Goal: Task Accomplishment & Management: Manage account settings

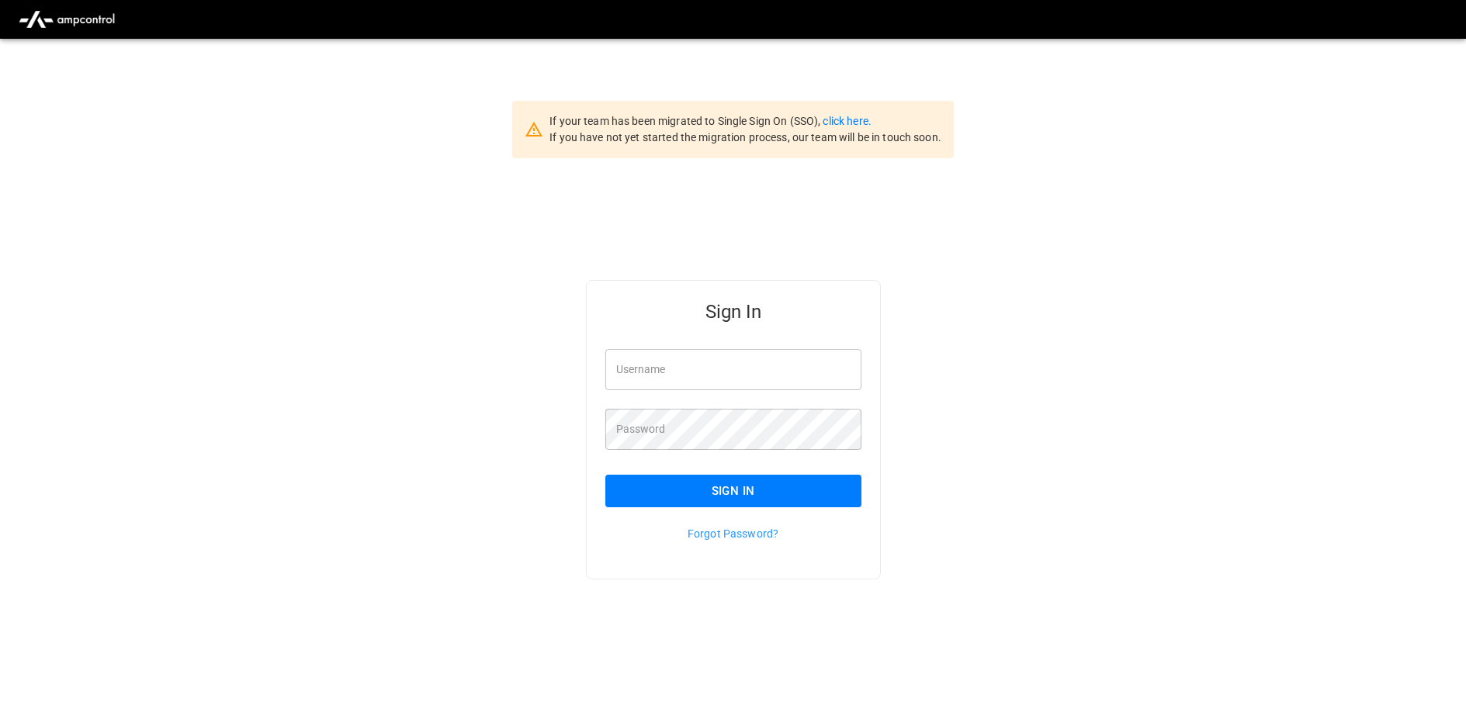
click at [663, 358] on input "Username" at bounding box center [733, 369] width 256 height 41
click at [638, 373] on input "Username" at bounding box center [733, 369] width 256 height 41
type input "**********"
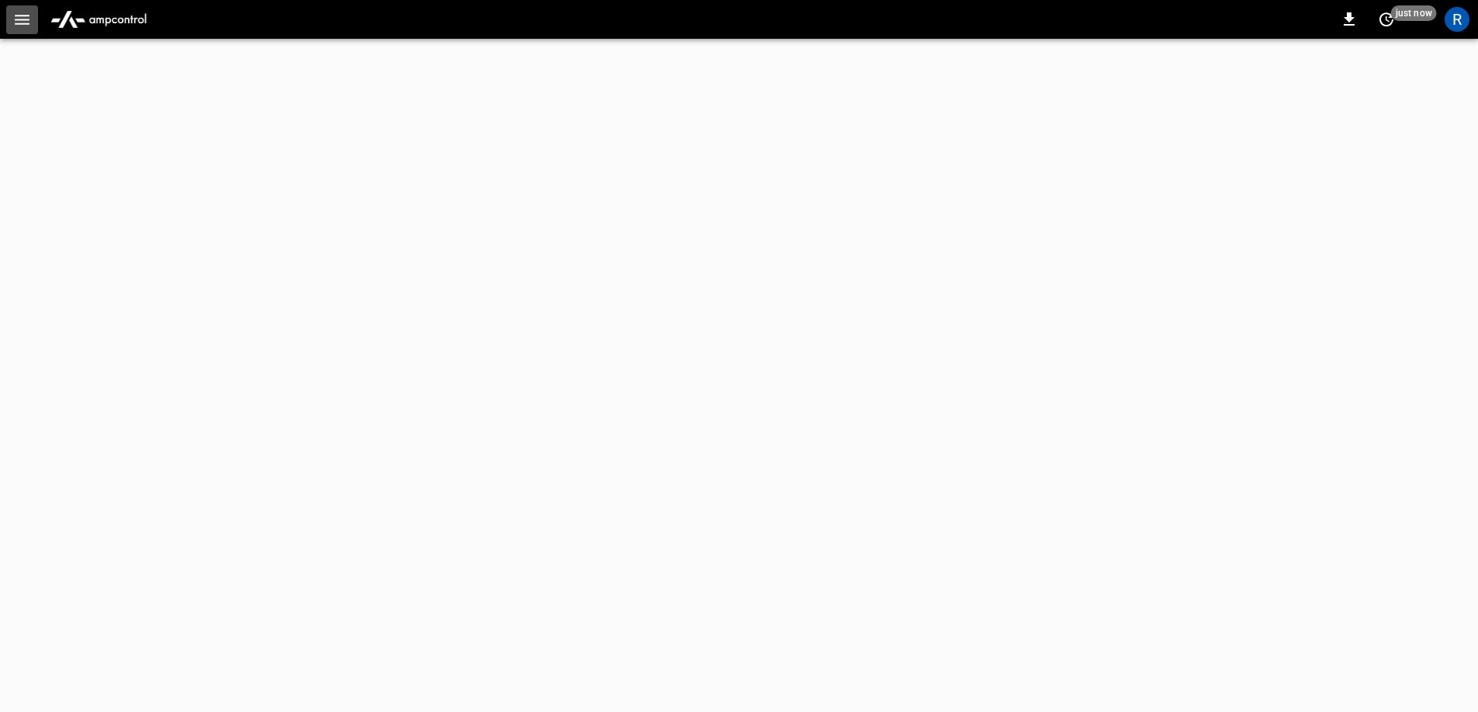
click at [19, 22] on icon "button" at bounding box center [21, 19] width 19 height 19
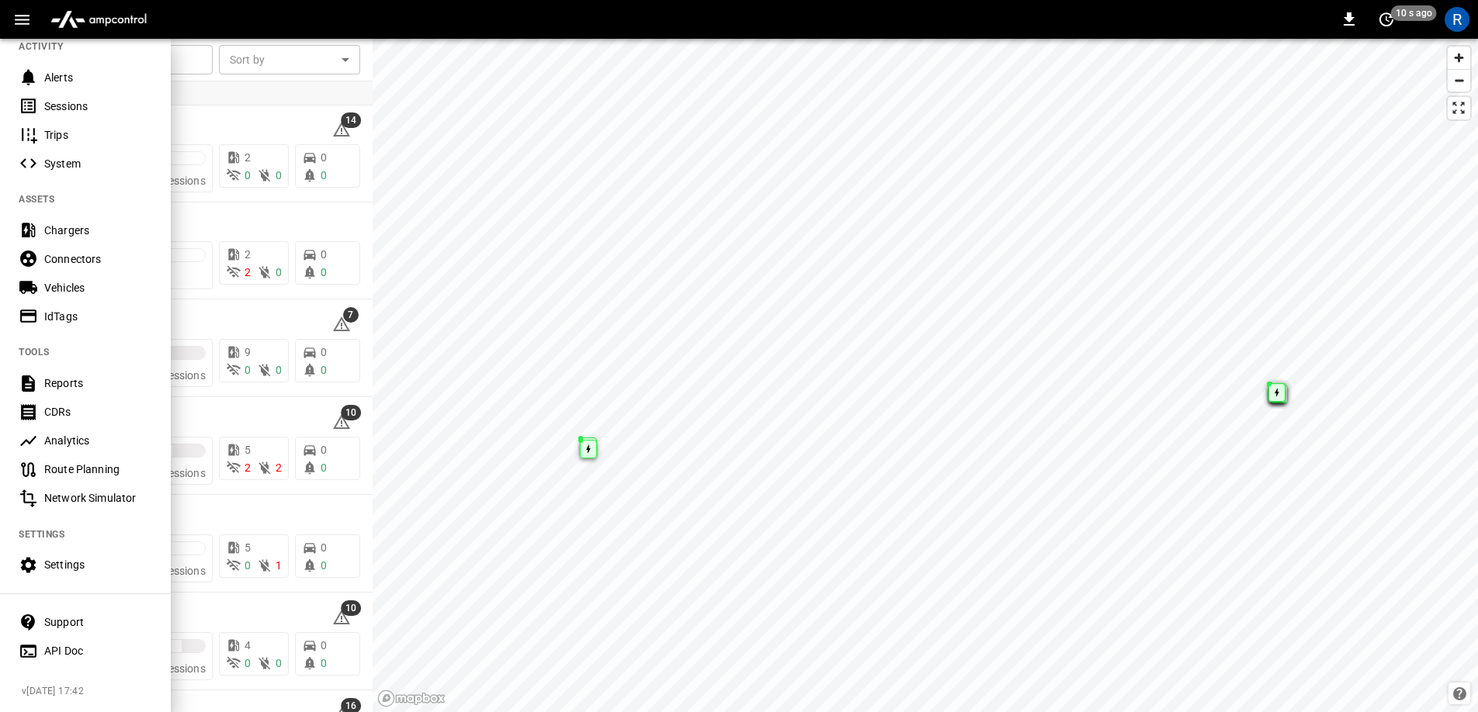
scroll to position [185, 0]
click at [90, 404] on div "CDRs" at bounding box center [98, 412] width 108 height 16
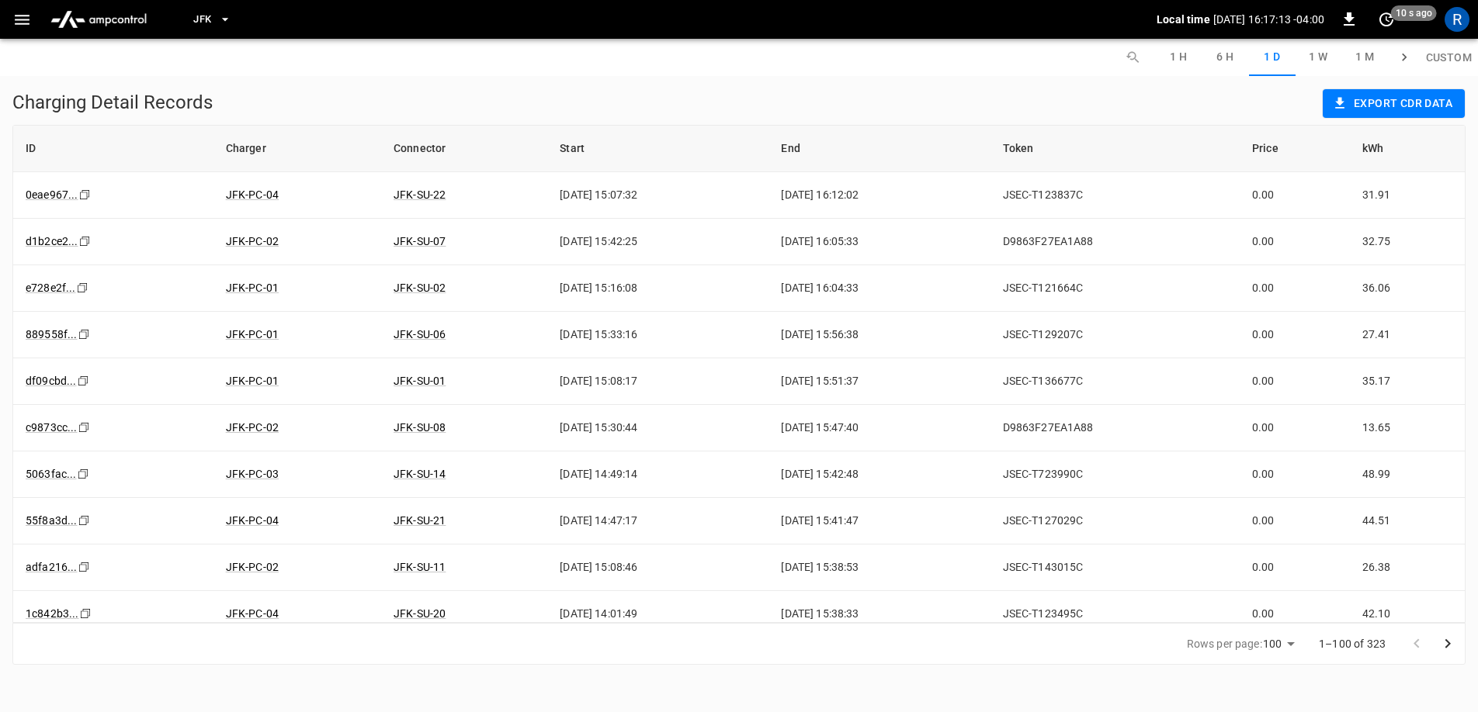
click at [1457, 57] on button "Custom" at bounding box center [1448, 57] width 58 height 37
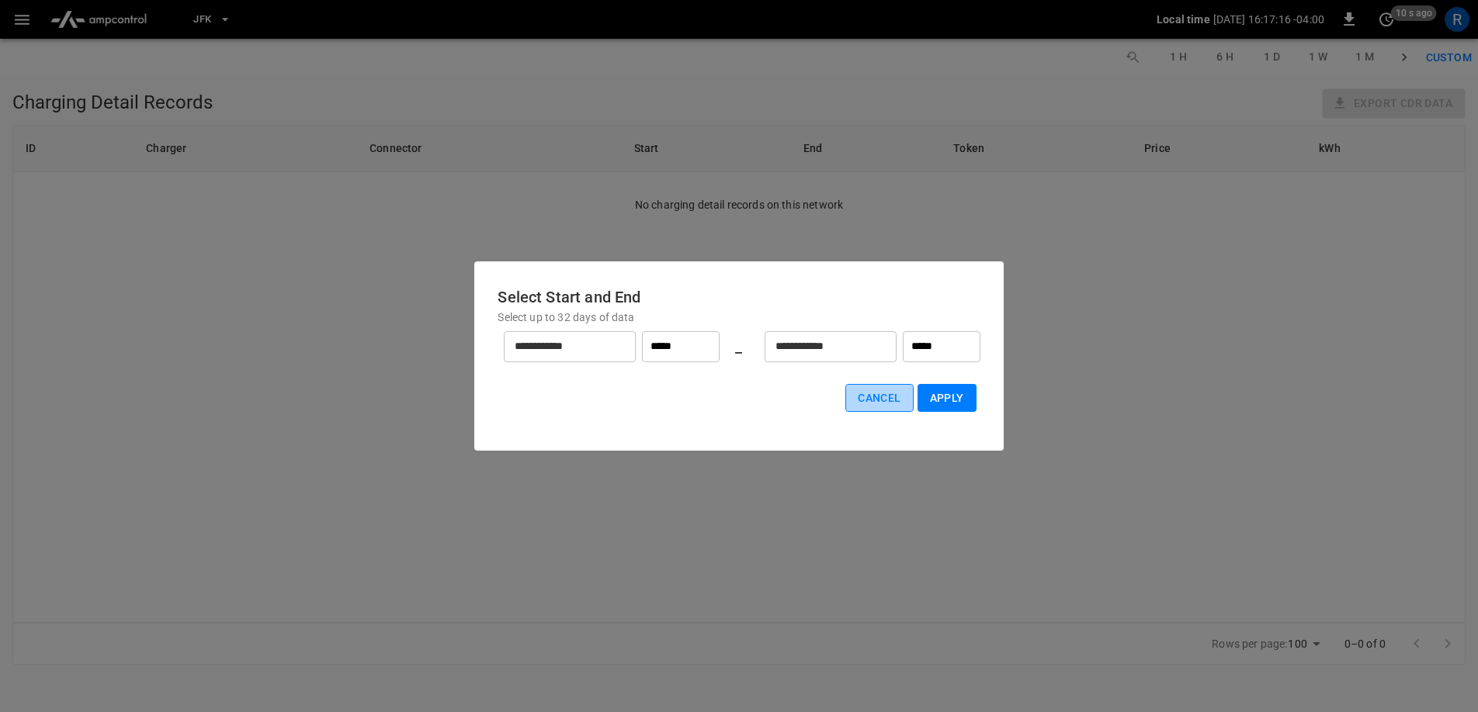
click at [896, 397] on button "Cancel" at bounding box center [879, 398] width 68 height 29
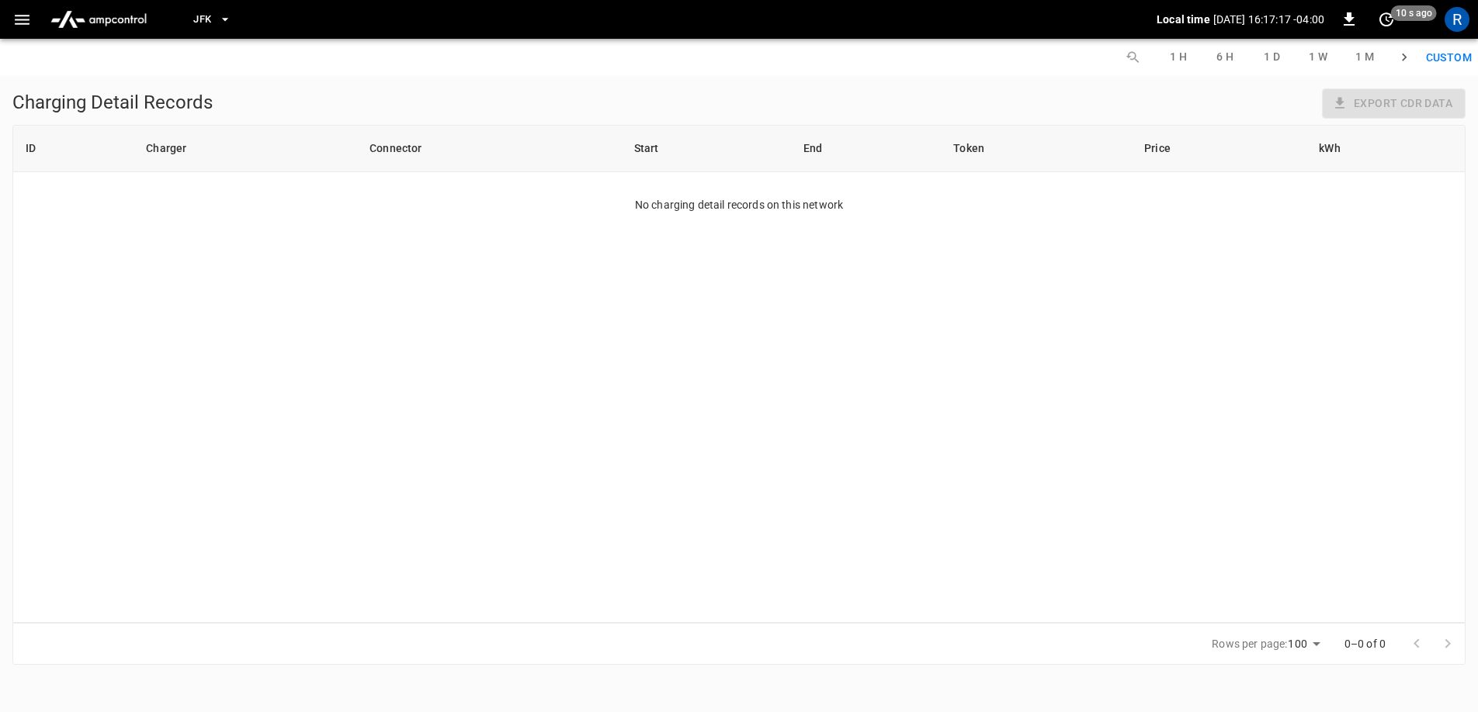
click at [204, 23] on span "JFK" at bounding box center [202, 20] width 18 height 18
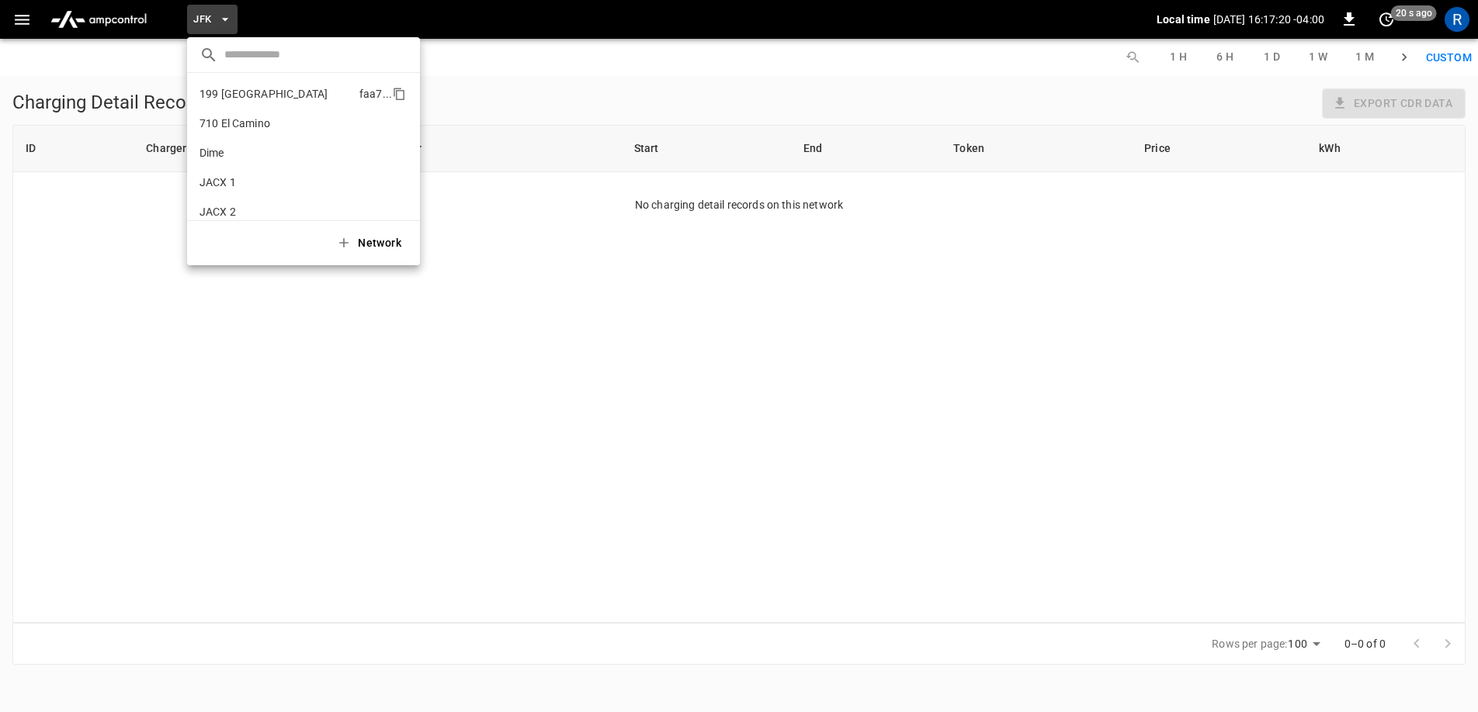
click at [240, 94] on p "199 Erie" at bounding box center [276, 94] width 154 height 16
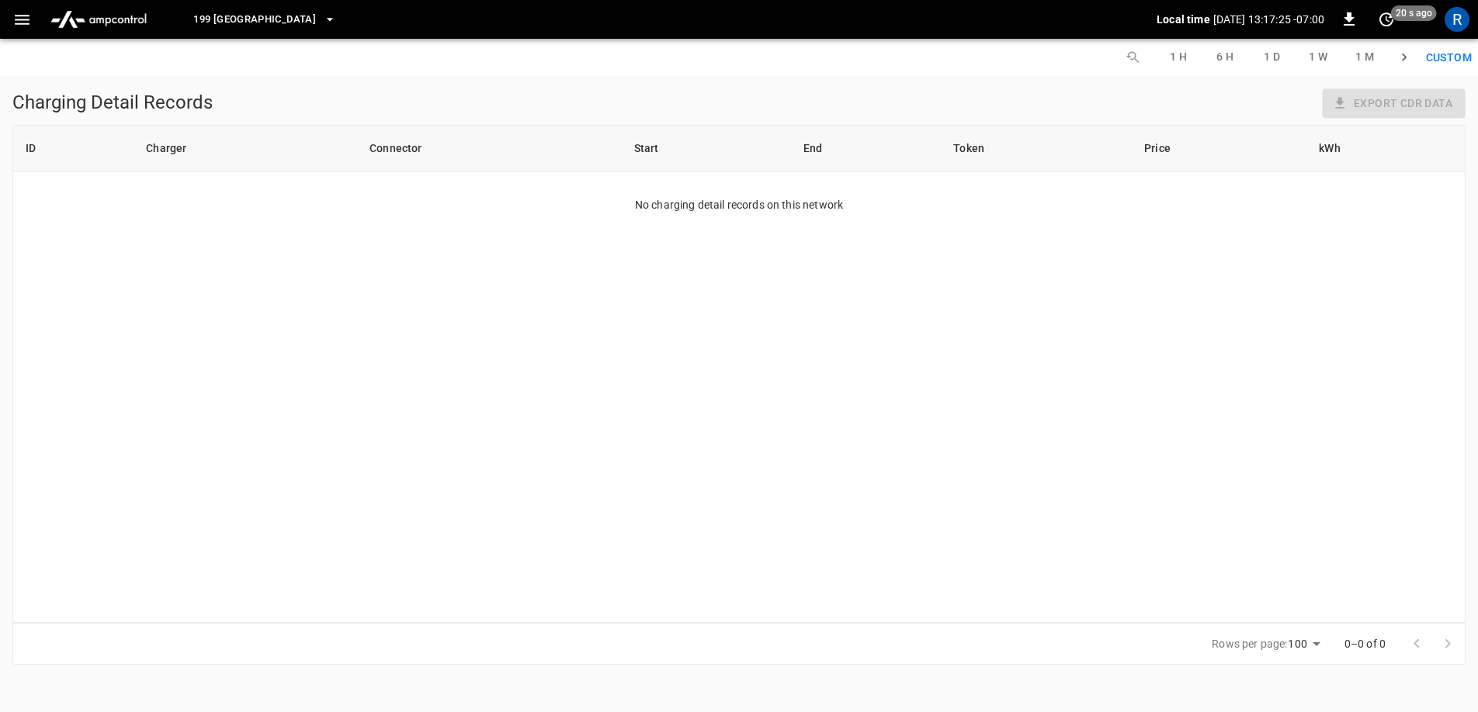
click at [1229, 59] on button "6 H" at bounding box center [1225, 57] width 47 height 37
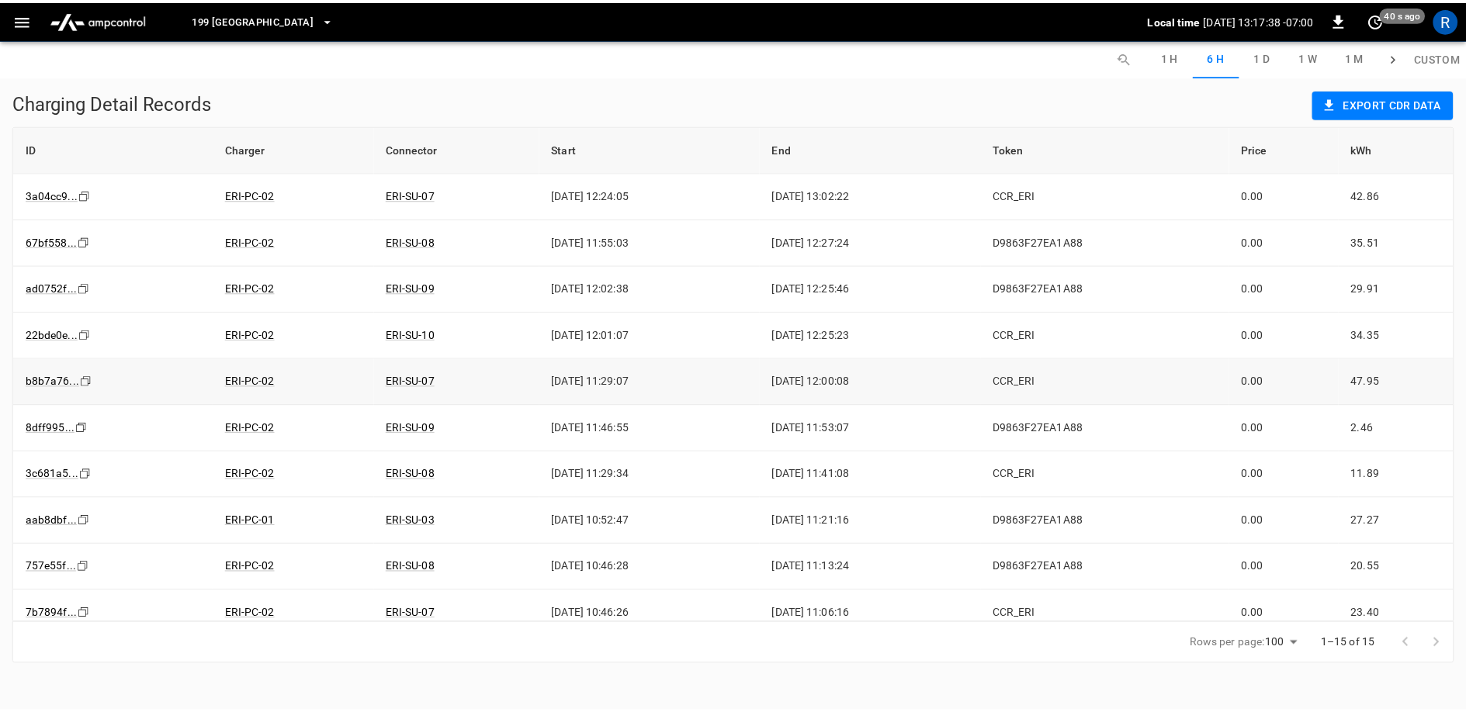
scroll to position [248, 0]
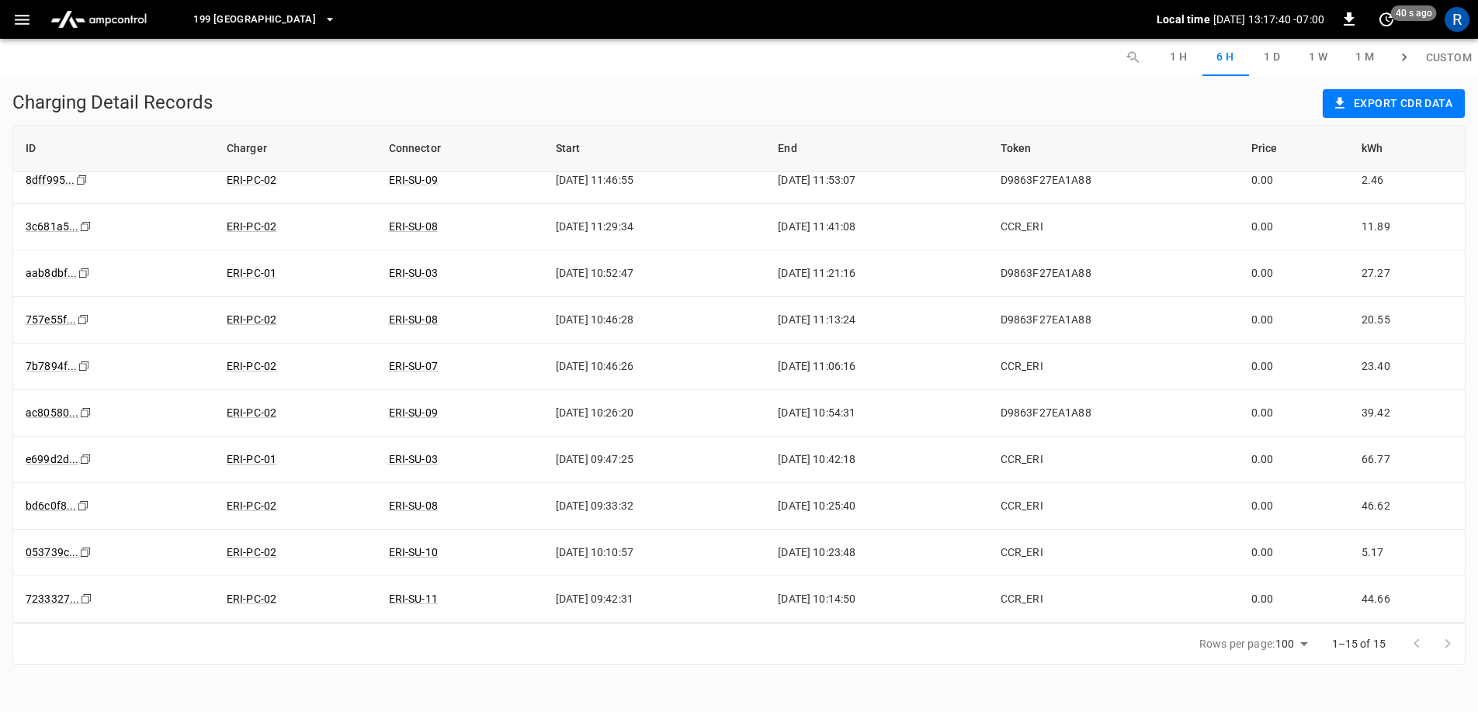
click at [1330, 54] on button "1 W" at bounding box center [1318, 57] width 47 height 37
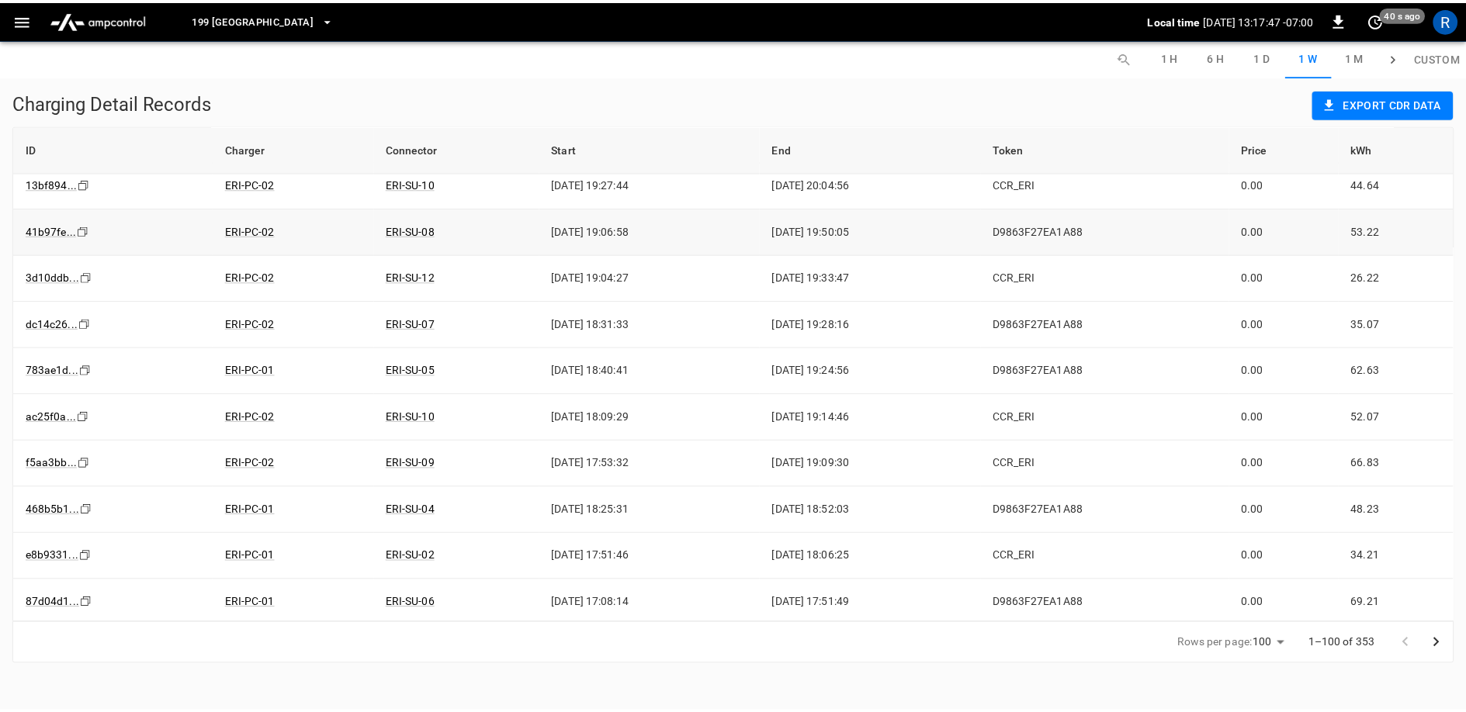
scroll to position [4206, 0]
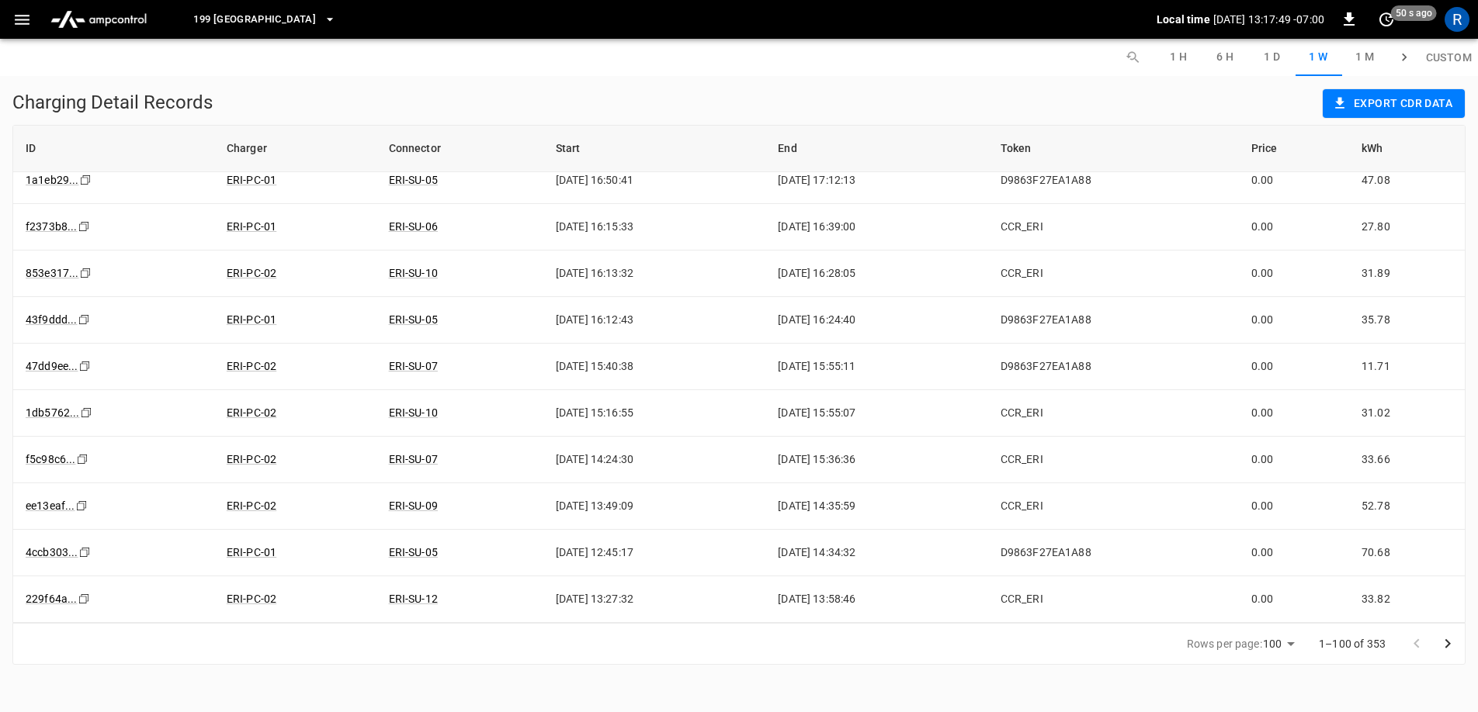
click at [1446, 645] on icon "Go to next page" at bounding box center [1447, 644] width 19 height 19
click at [24, 19] on icon "button" at bounding box center [22, 20] width 15 height 10
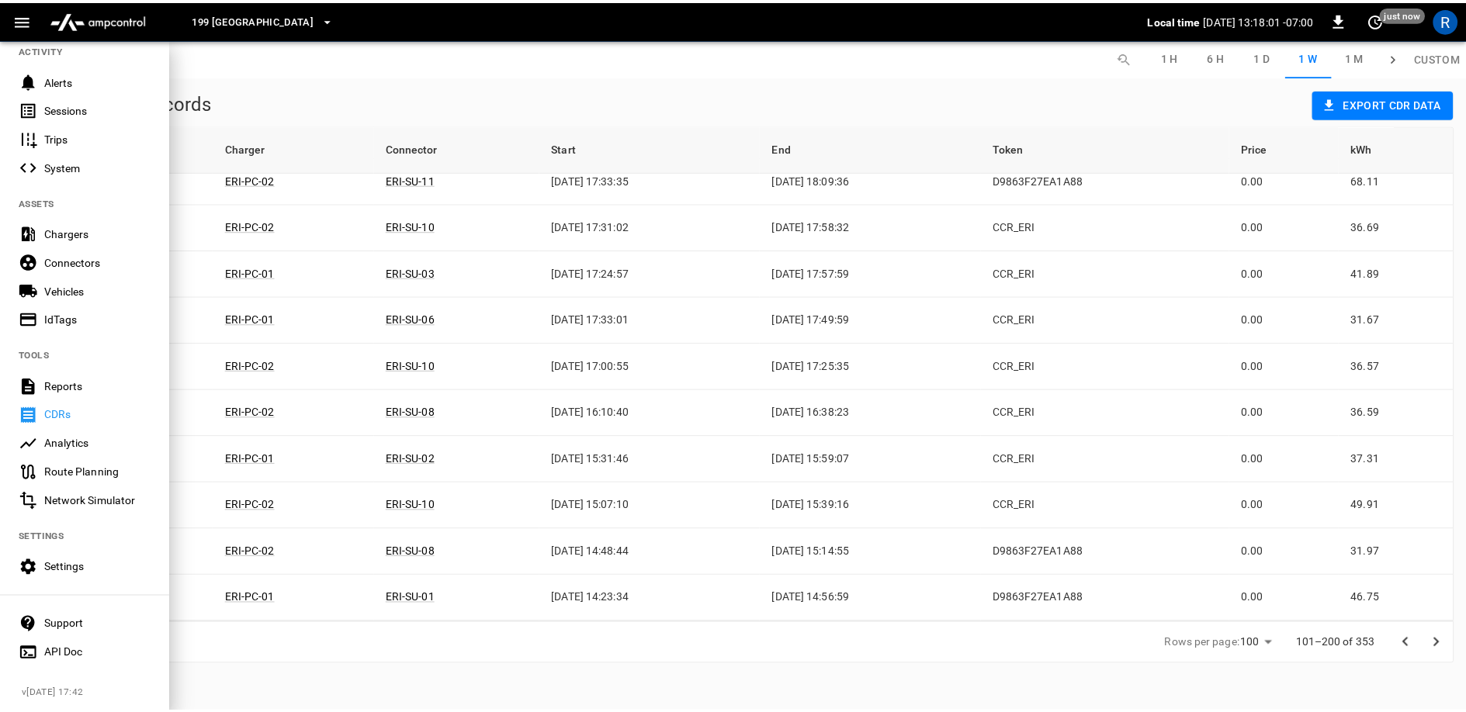
scroll to position [185, 0]
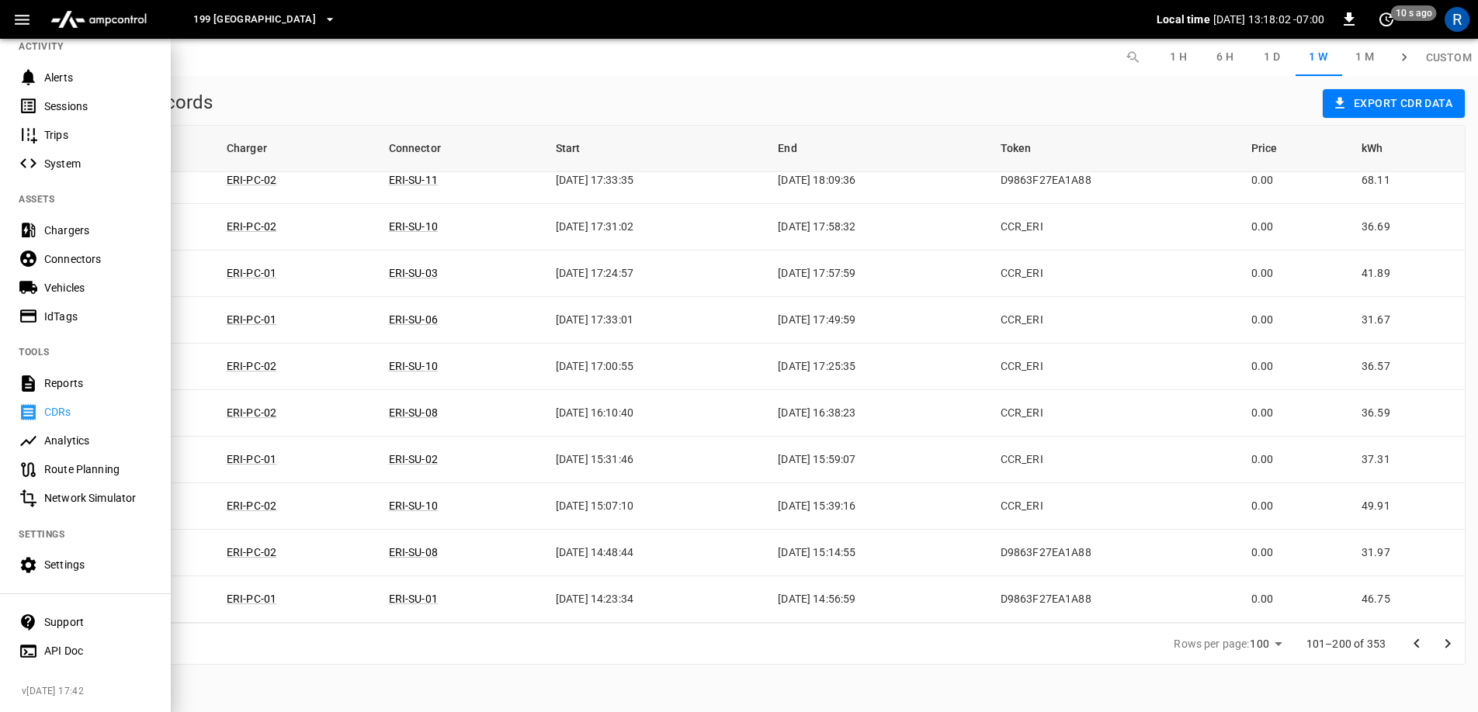
click at [74, 557] on div "Settings" at bounding box center [98, 565] width 108 height 16
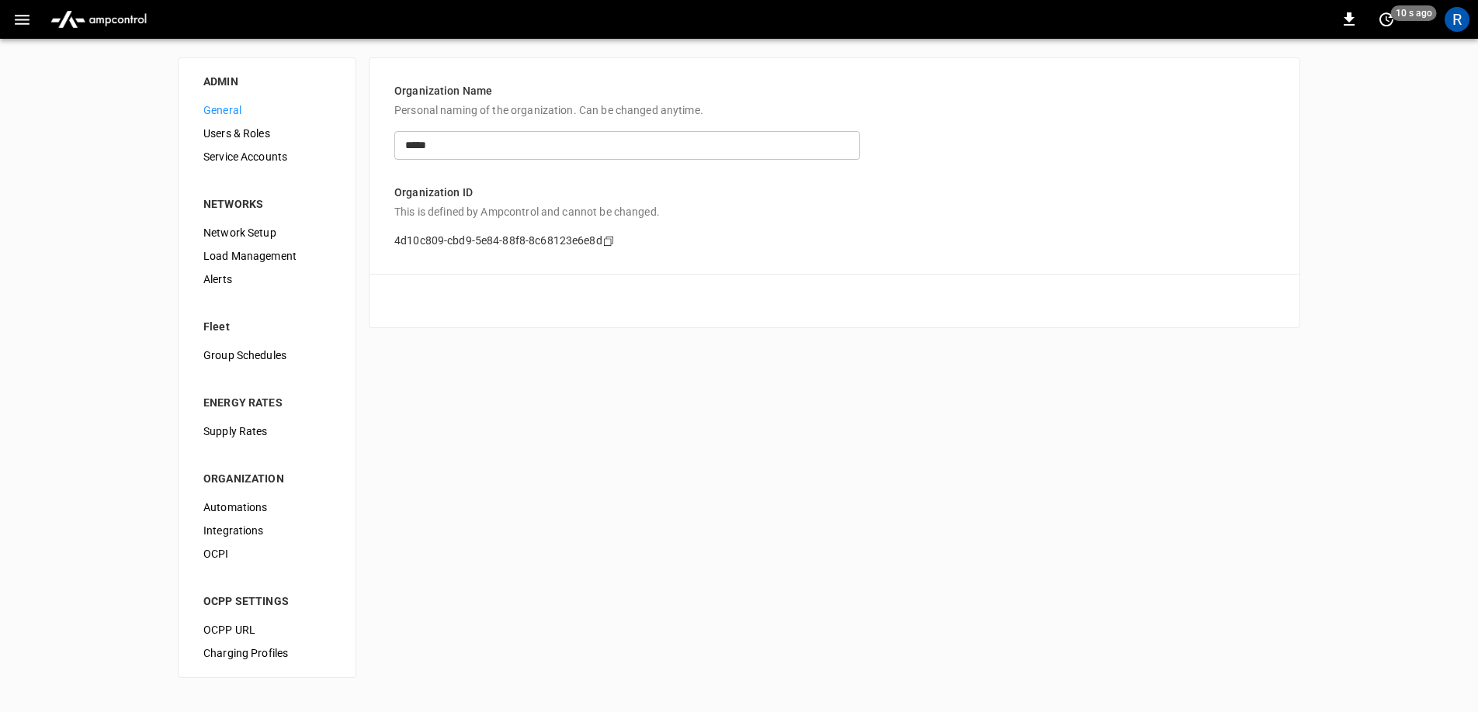
click at [286, 232] on span "Network Setup" at bounding box center [266, 233] width 127 height 16
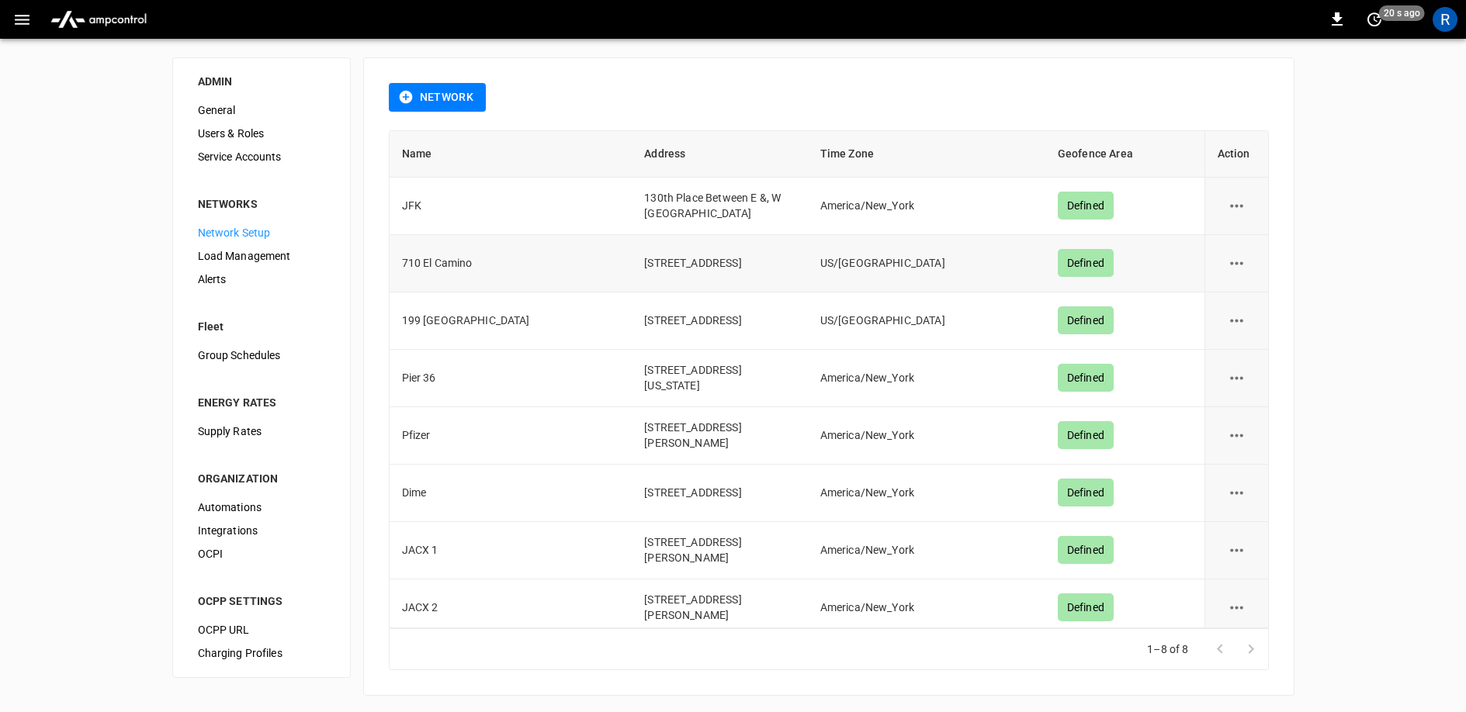
scroll to position [3, 0]
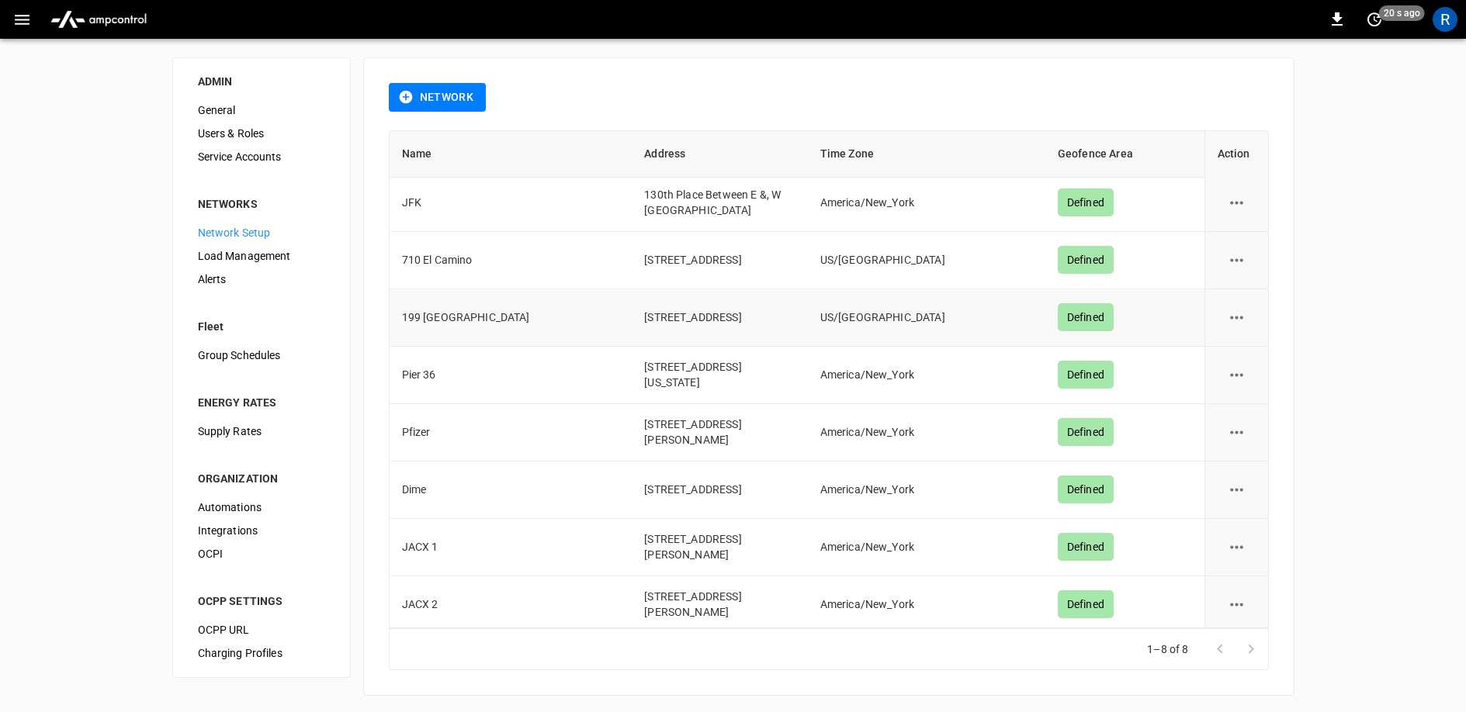
click at [749, 342] on td "199 Erie St, San Francisco, USA, 94103" at bounding box center [719, 317] width 175 height 57
click at [1232, 325] on icon "network options" at bounding box center [1236, 317] width 19 height 19
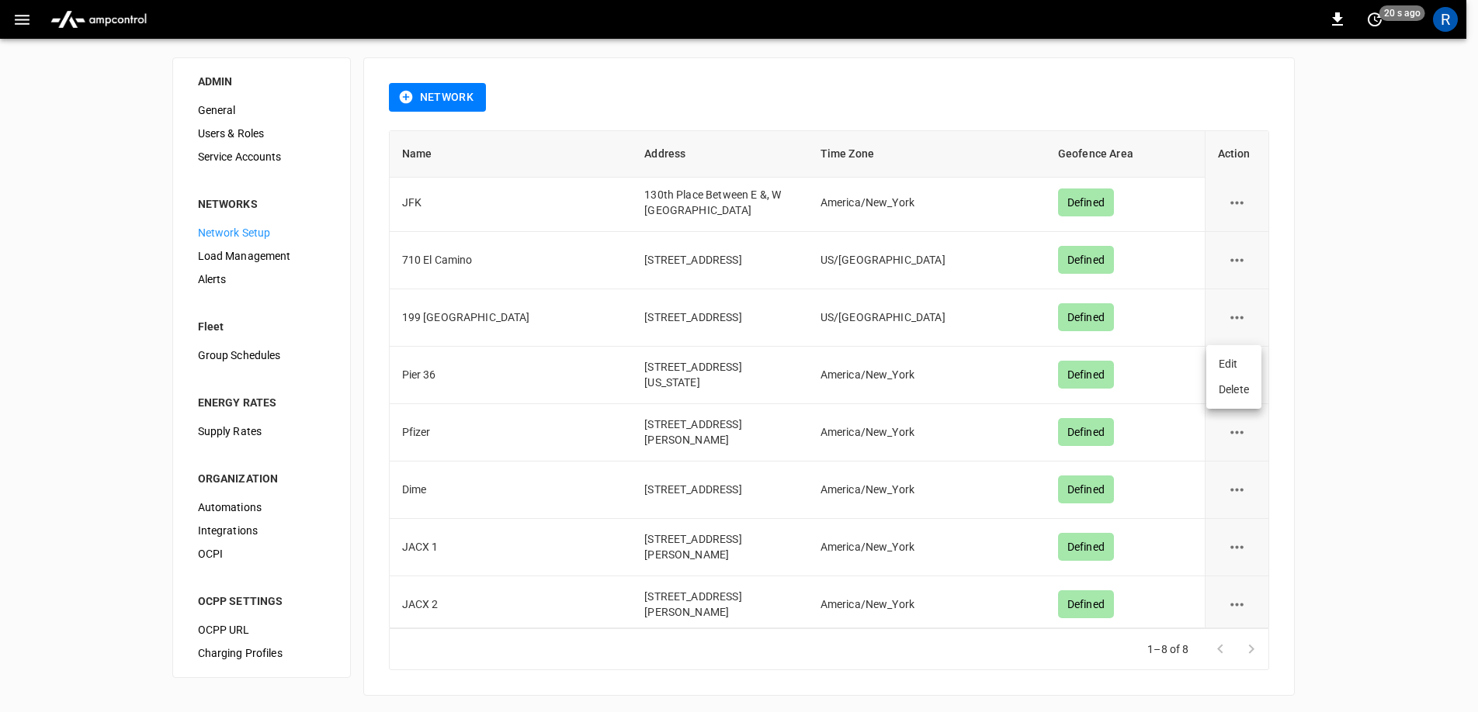
click at [1217, 367] on li "Edit" at bounding box center [1233, 365] width 55 height 26
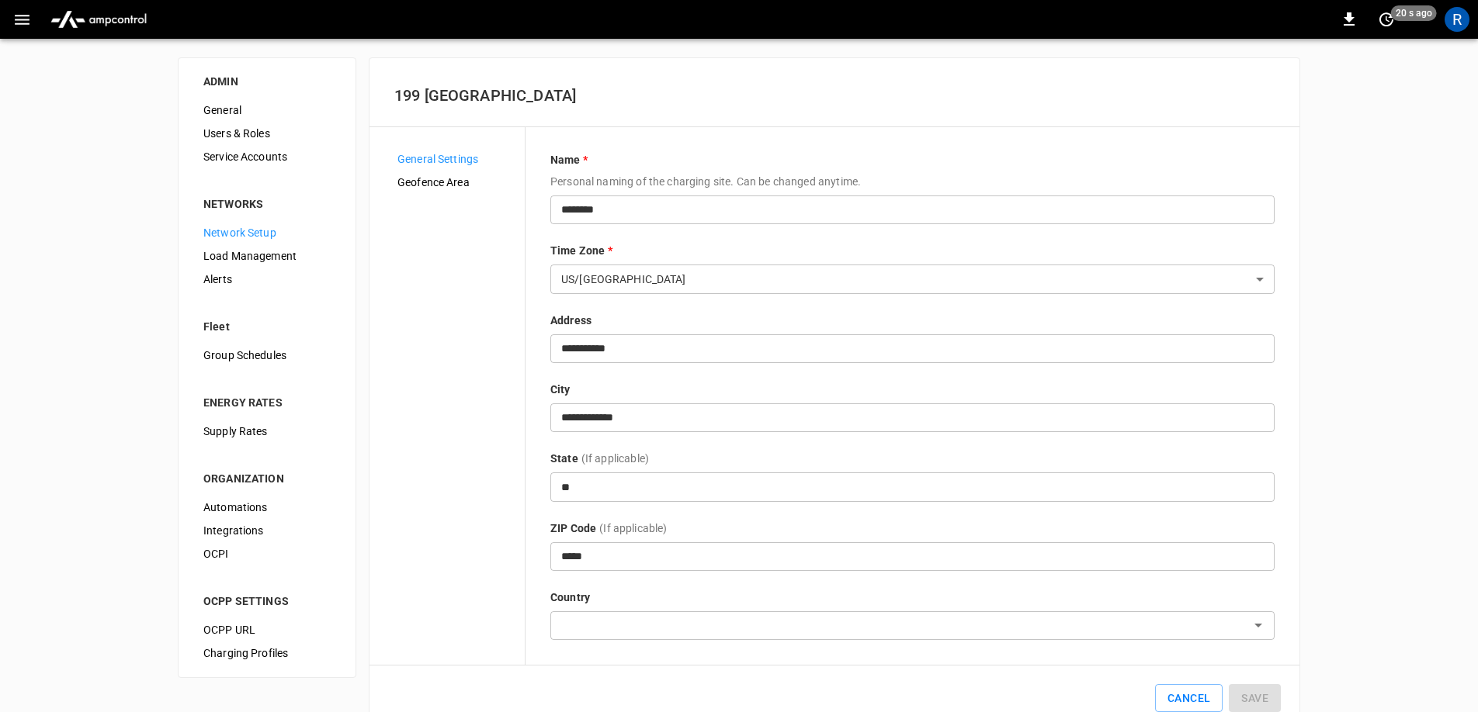
type input "**********"
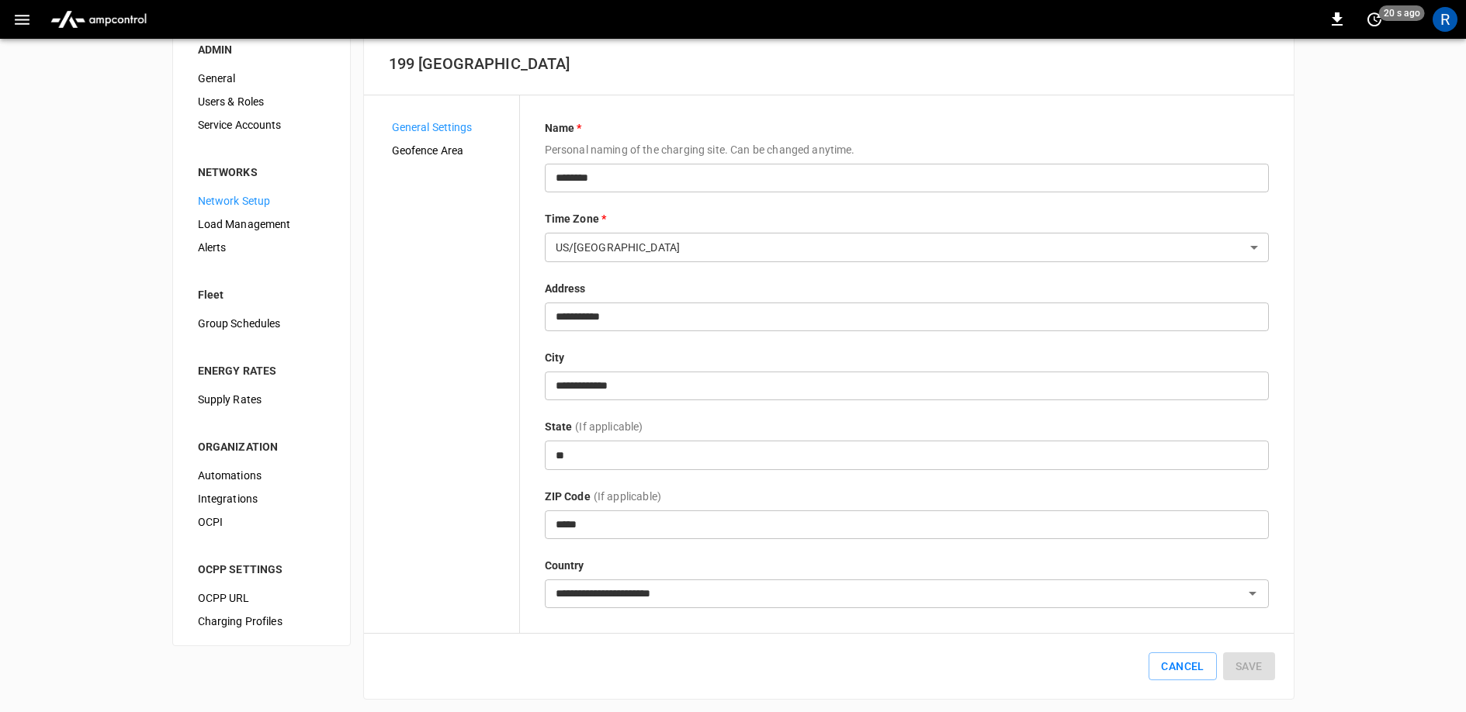
scroll to position [38, 0]
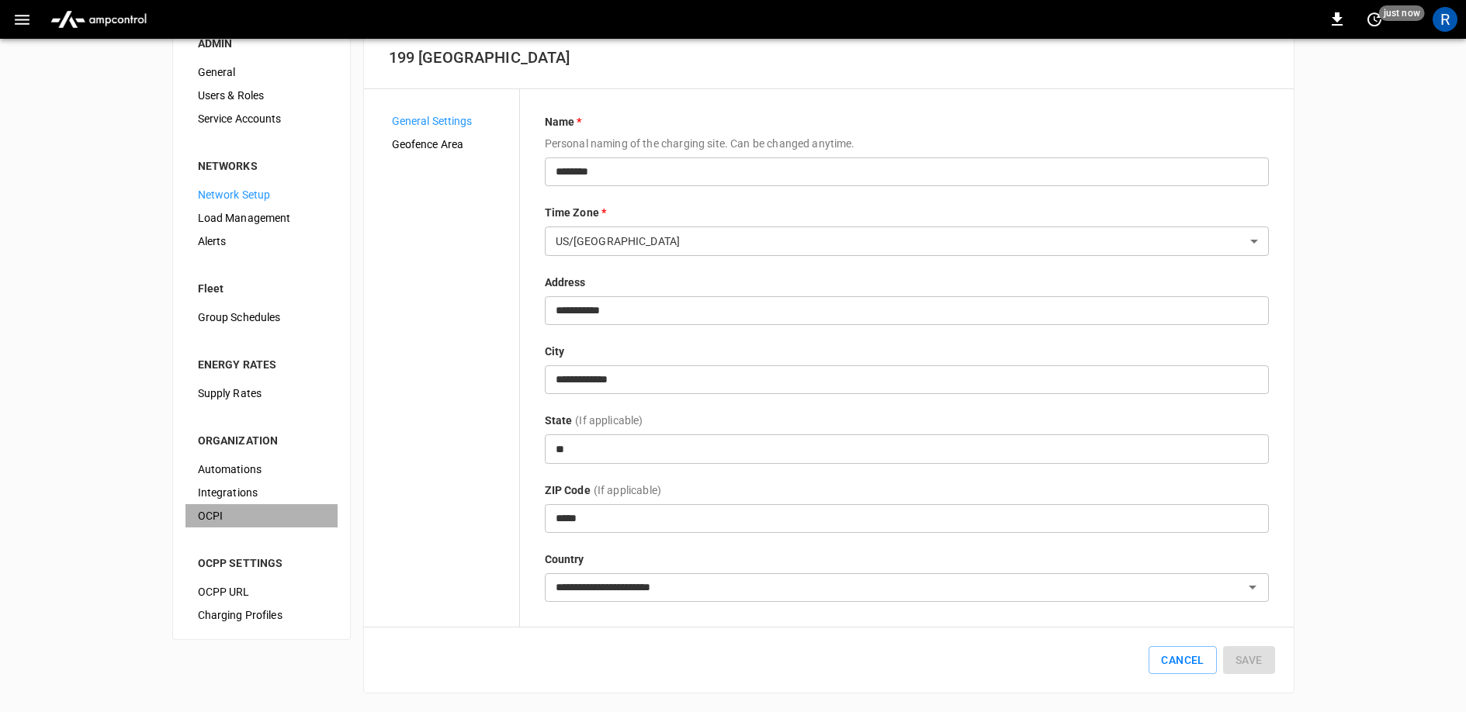
click at [236, 513] on span "OCPI" at bounding box center [261, 516] width 127 height 16
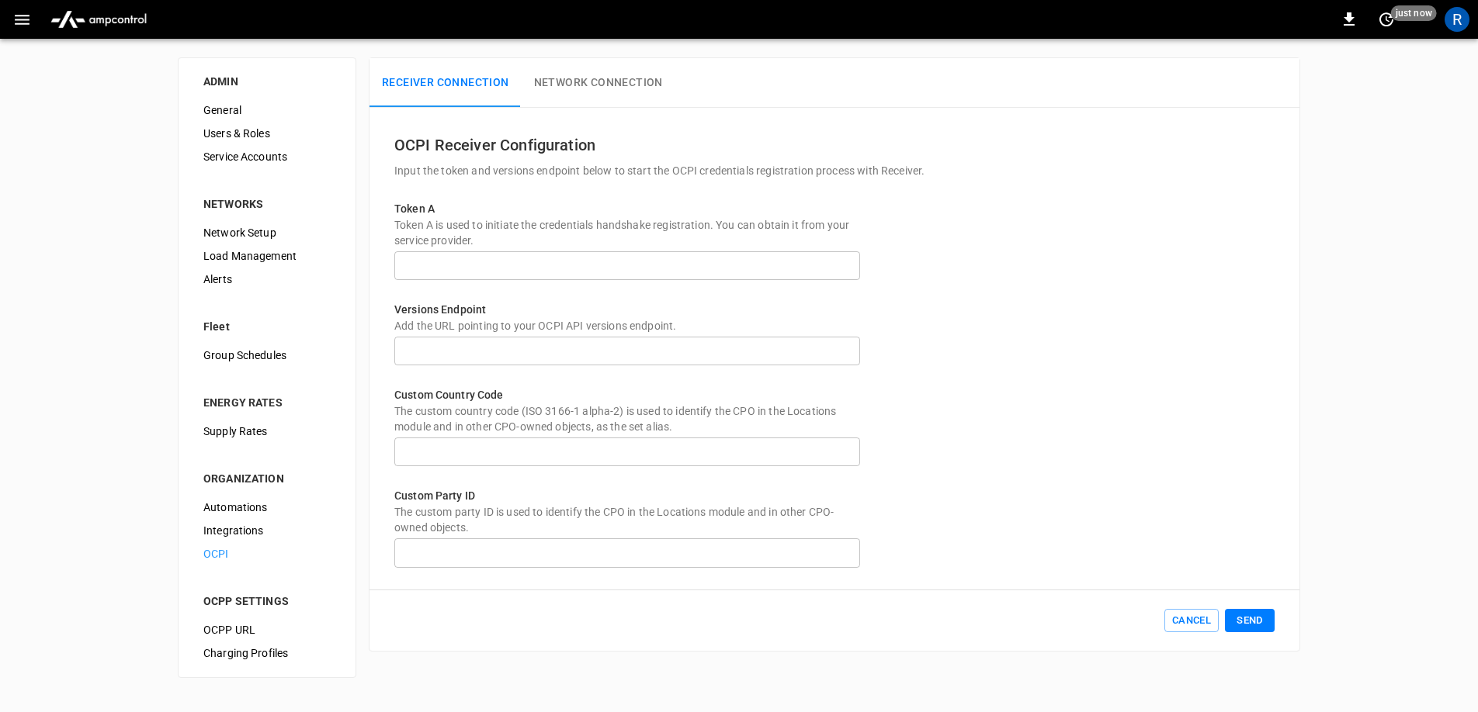
type input "**********"
type input "***"
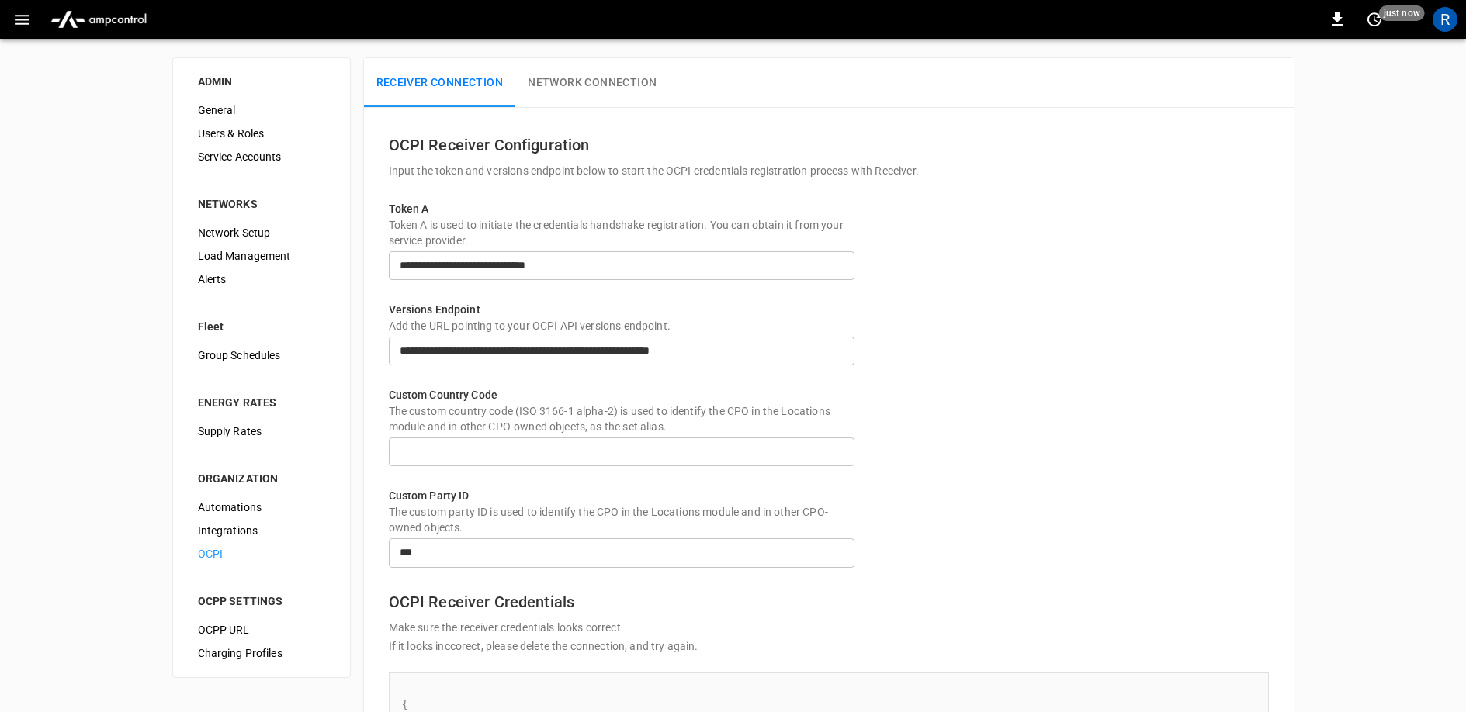
click at [255, 514] on span "Automations" at bounding box center [261, 508] width 127 height 16
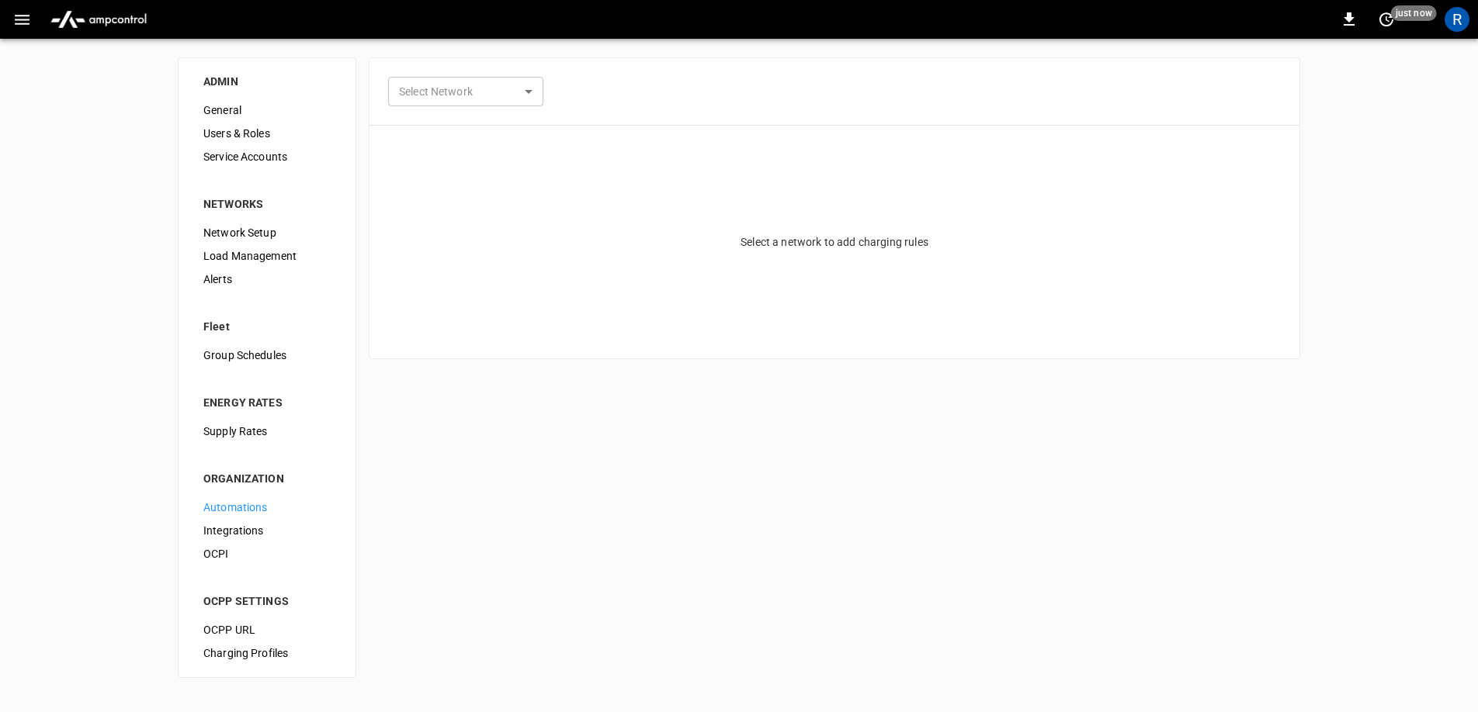
click at [289, 269] on div "Alerts" at bounding box center [267, 279] width 152 height 23
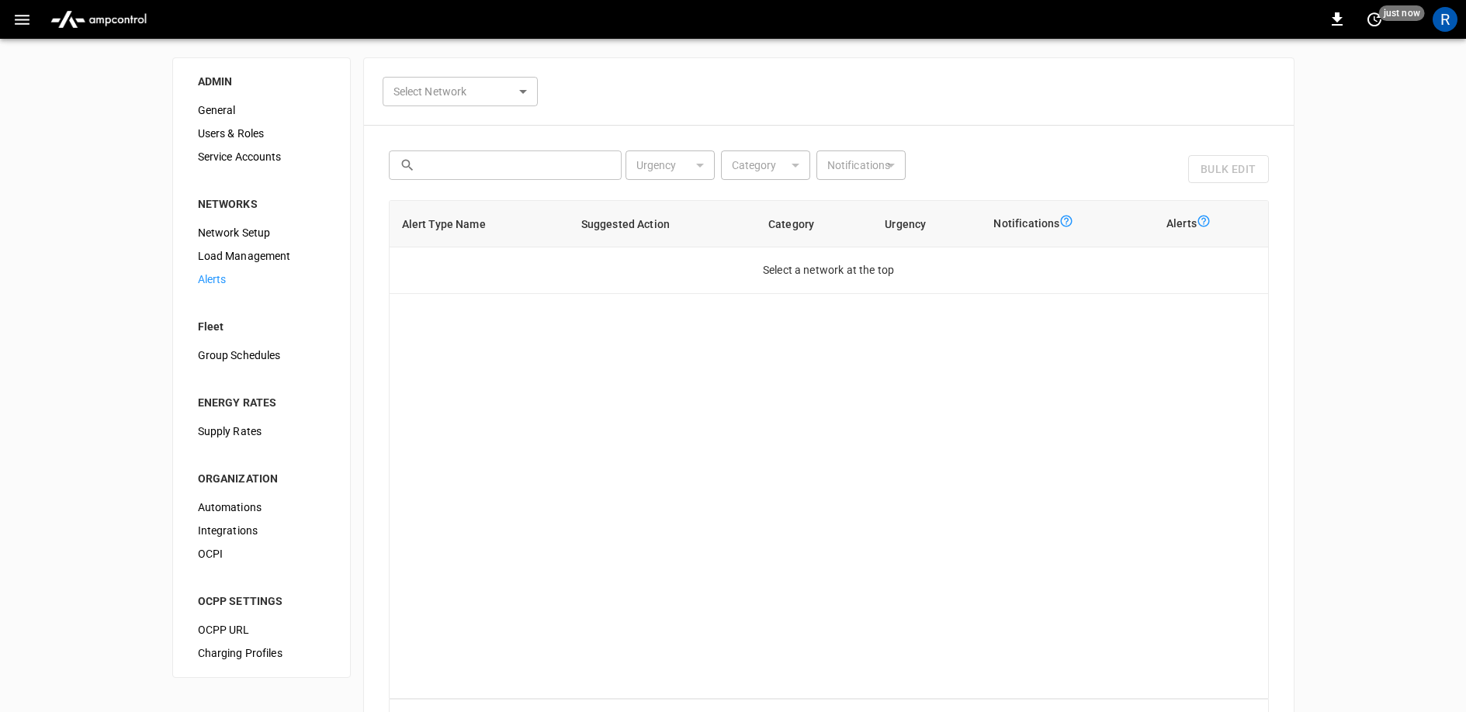
click at [285, 255] on span "Load Management" at bounding box center [261, 256] width 127 height 16
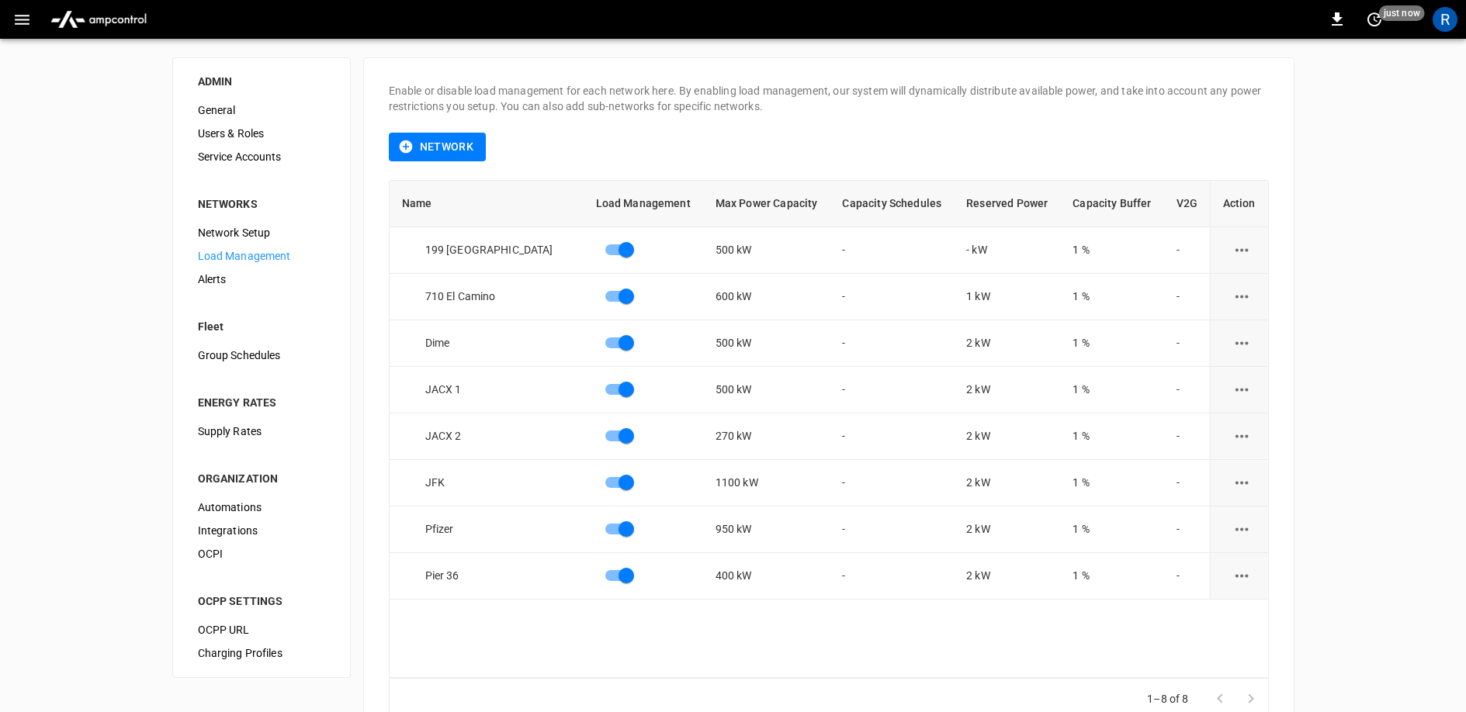
click at [252, 112] on span "General" at bounding box center [261, 110] width 127 height 16
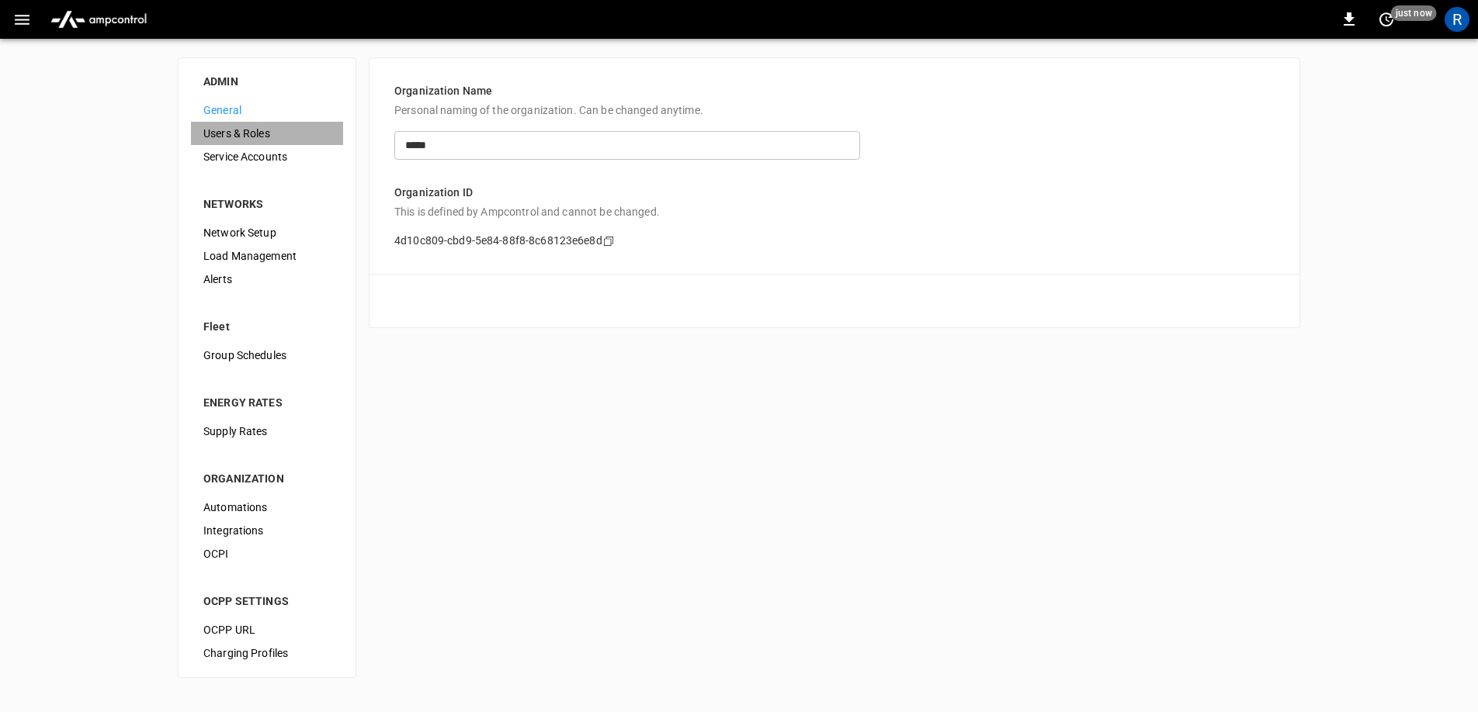
click at [251, 134] on span "Users & Roles" at bounding box center [266, 134] width 127 height 16
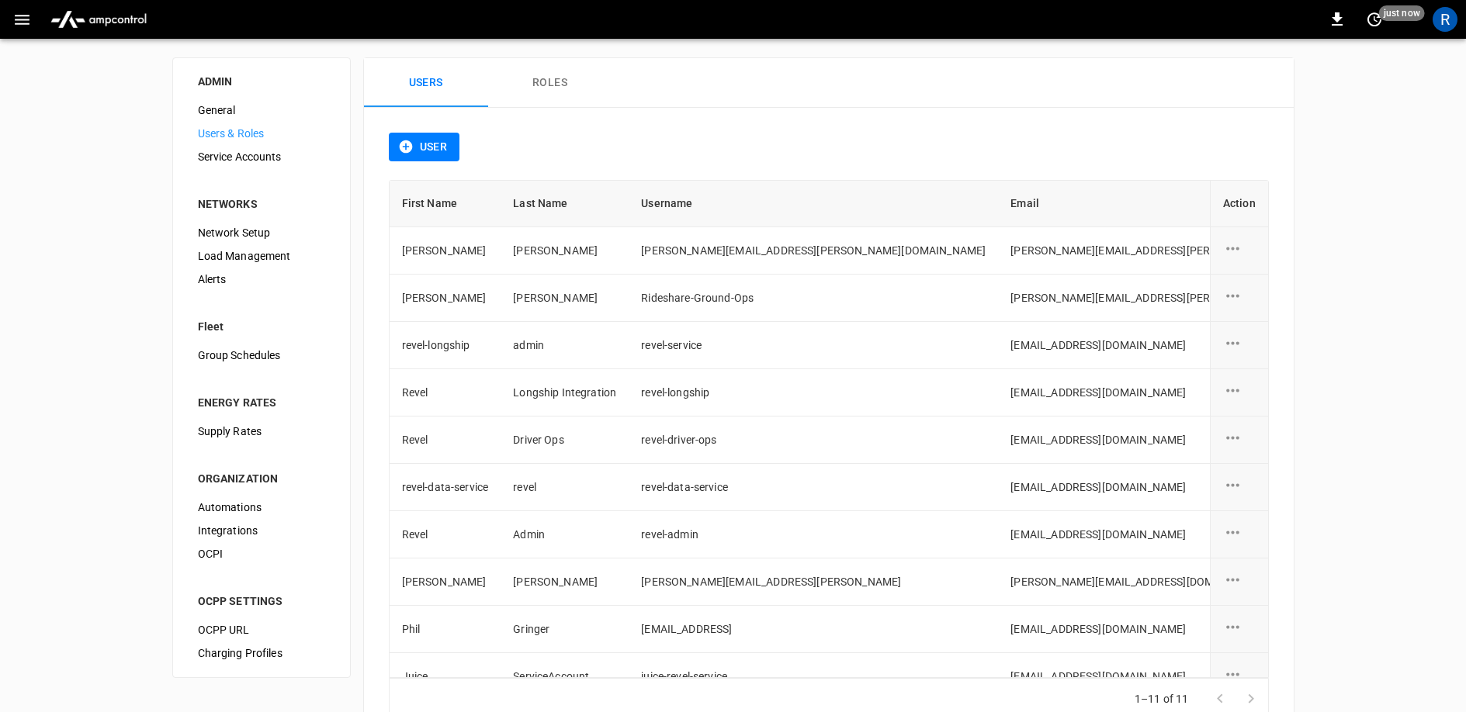
click at [251, 153] on span "Service Accounts" at bounding box center [261, 157] width 127 height 16
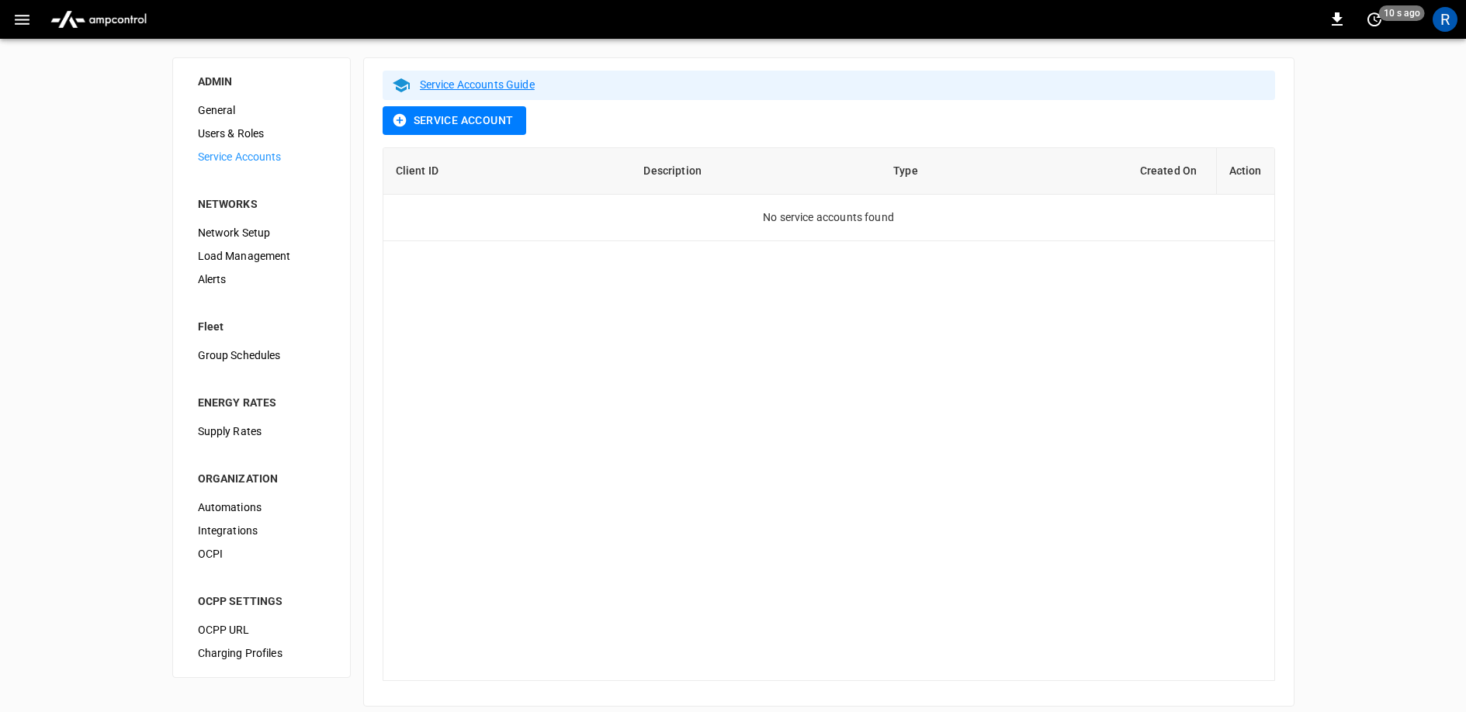
scroll to position [12, 0]
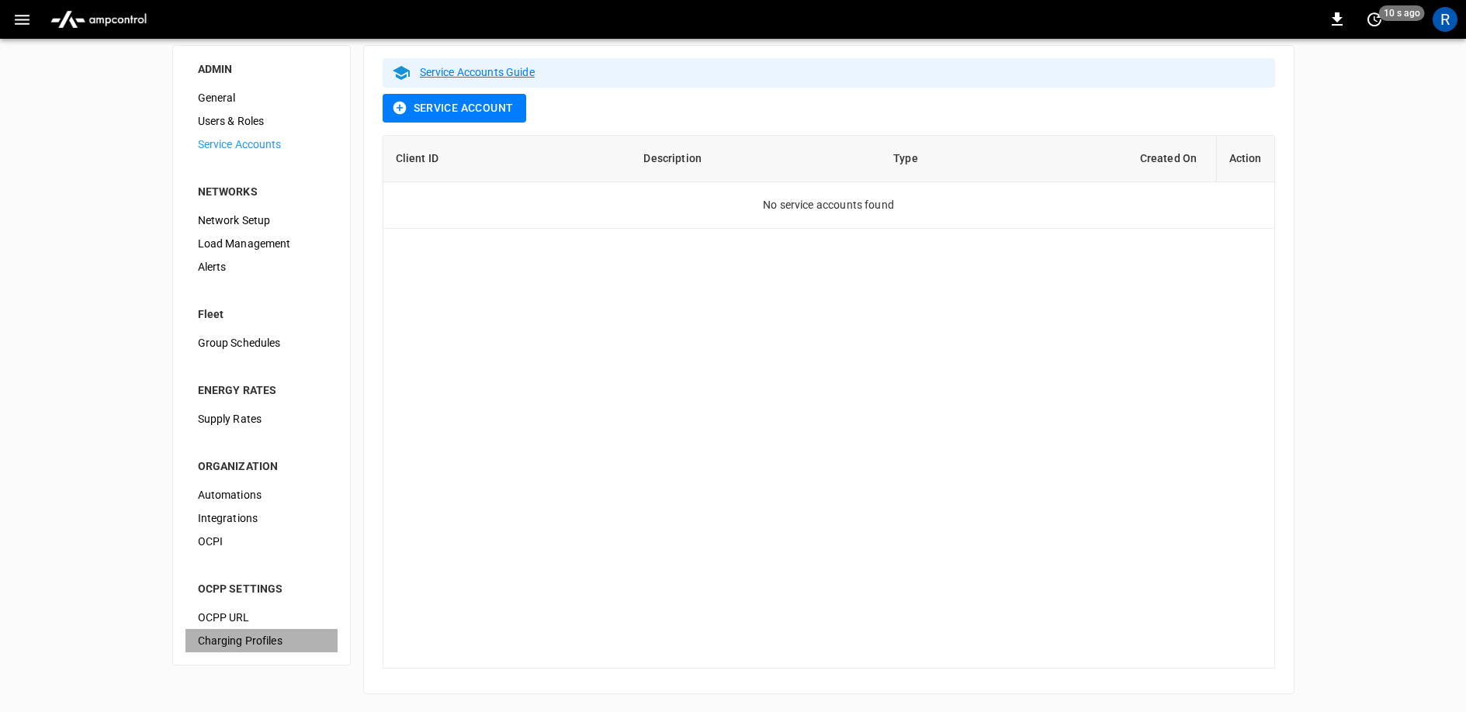
click at [227, 634] on span "Charging Profiles" at bounding box center [261, 641] width 127 height 16
